Goal: Entertainment & Leisure: Consume media (video, audio)

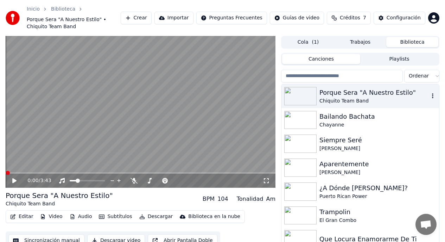
click at [377, 100] on div "Chiquito Team Band" at bounding box center [374, 100] width 110 height 7
click at [15, 180] on icon at bounding box center [14, 180] width 4 height 5
click at [89, 182] on span at bounding box center [89, 180] width 4 height 4
click at [142, 181] on span at bounding box center [144, 180] width 4 height 4
click at [56, 164] on video at bounding box center [141, 112] width 270 height 152
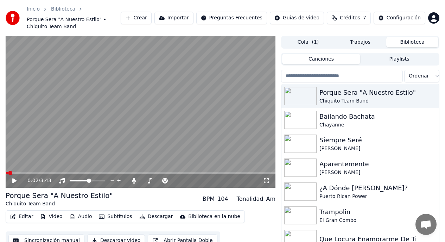
click at [8, 174] on span at bounding box center [10, 173] width 4 height 4
click at [13, 180] on icon at bounding box center [14, 180] width 4 height 5
click at [143, 181] on span at bounding box center [145, 180] width 4 height 4
click at [125, 184] on div "0:05 / 3:43" at bounding box center [141, 180] width 270 height 14
click at [184, 182] on span at bounding box center [184, 180] width 4 height 4
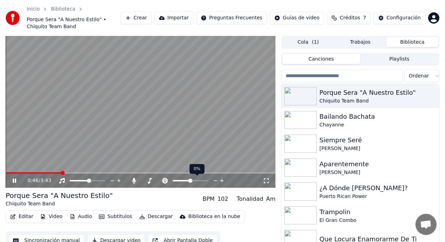
click at [190, 181] on span at bounding box center [190, 180] width 4 height 4
click at [175, 182] on span at bounding box center [175, 180] width 4 height 4
click at [76, 181] on span at bounding box center [78, 180] width 4 height 4
click at [15, 182] on icon at bounding box center [15, 180] width 4 height 4
